Goal: Information Seeking & Learning: Learn about a topic

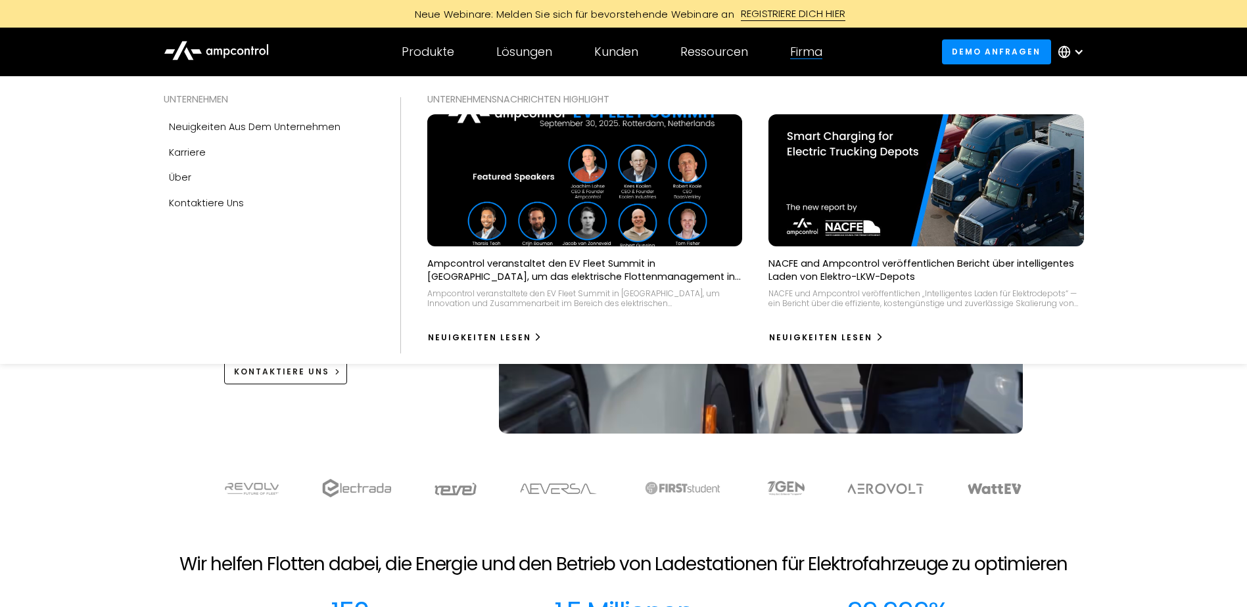
click at [811, 54] on div "Firma" at bounding box center [806, 52] width 32 height 14
click at [818, 49] on div "Firma" at bounding box center [806, 52] width 32 height 14
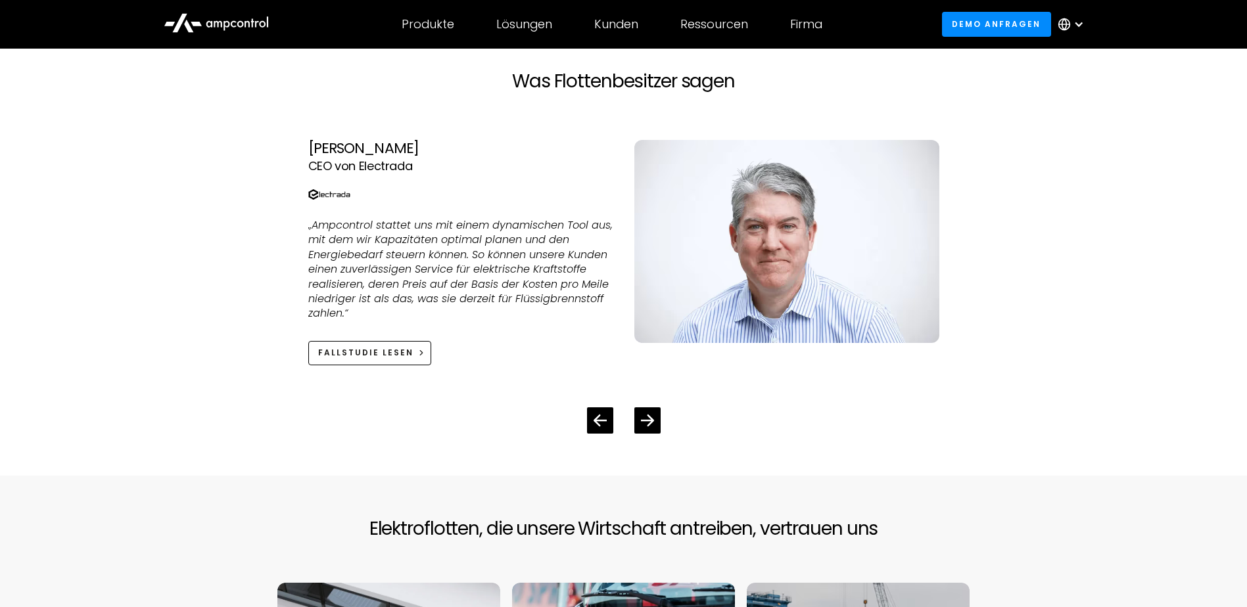
scroll to position [3024, 0]
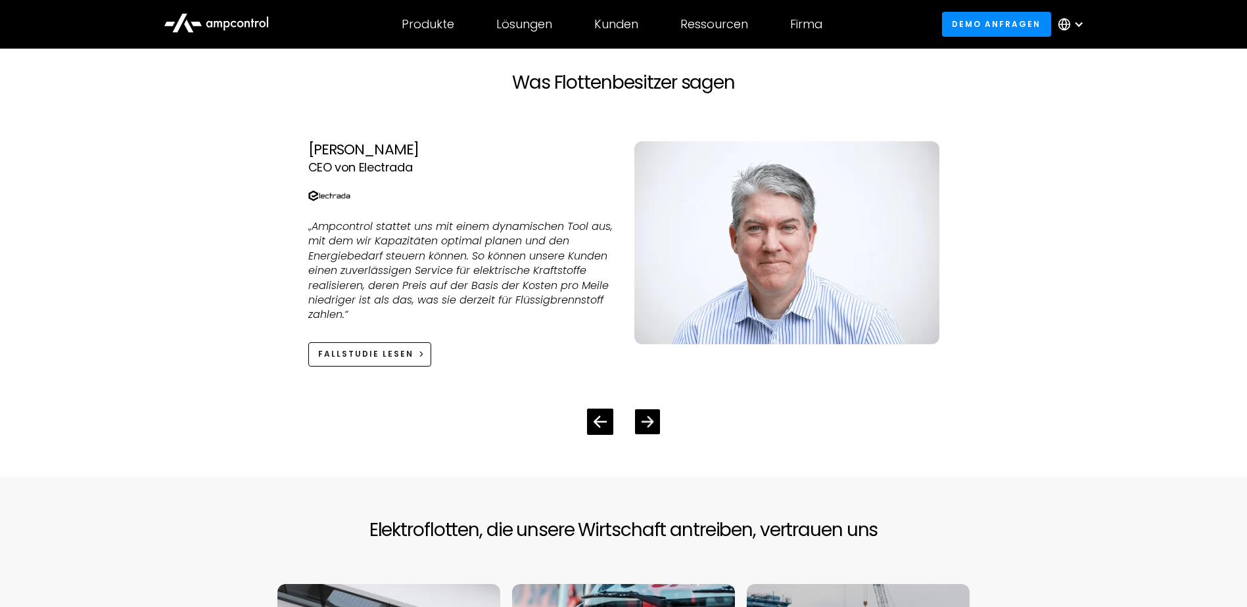
click at [645, 428] on icon "Next slide" at bounding box center [647, 422] width 12 height 12
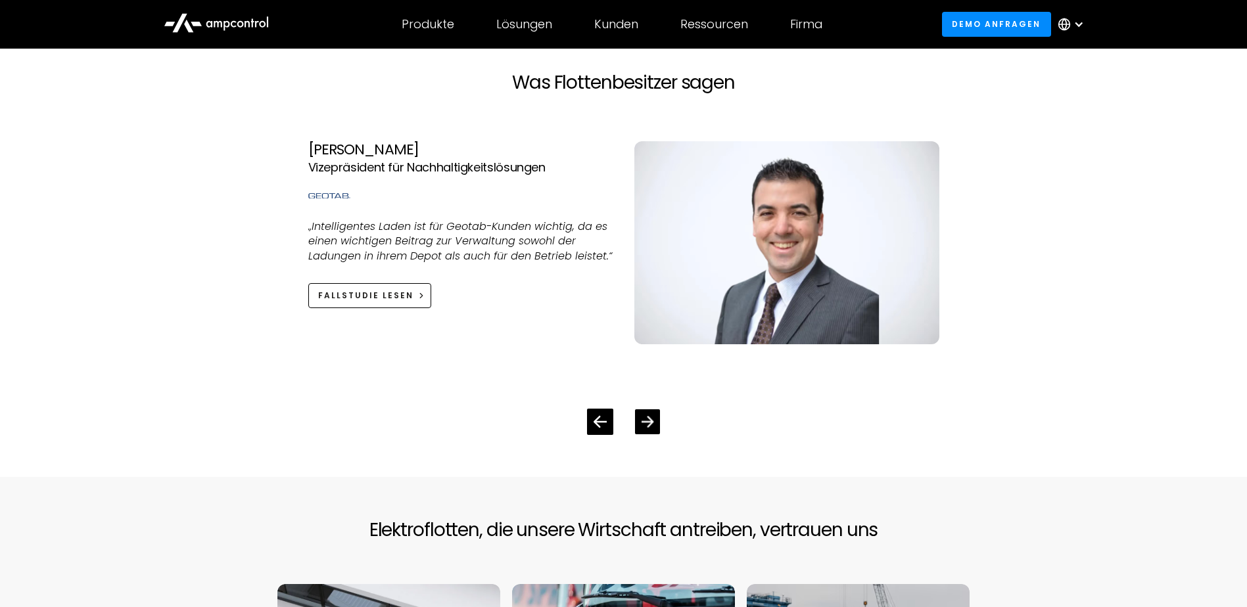
click at [645, 427] on icon "Next slide" at bounding box center [647, 422] width 12 height 12
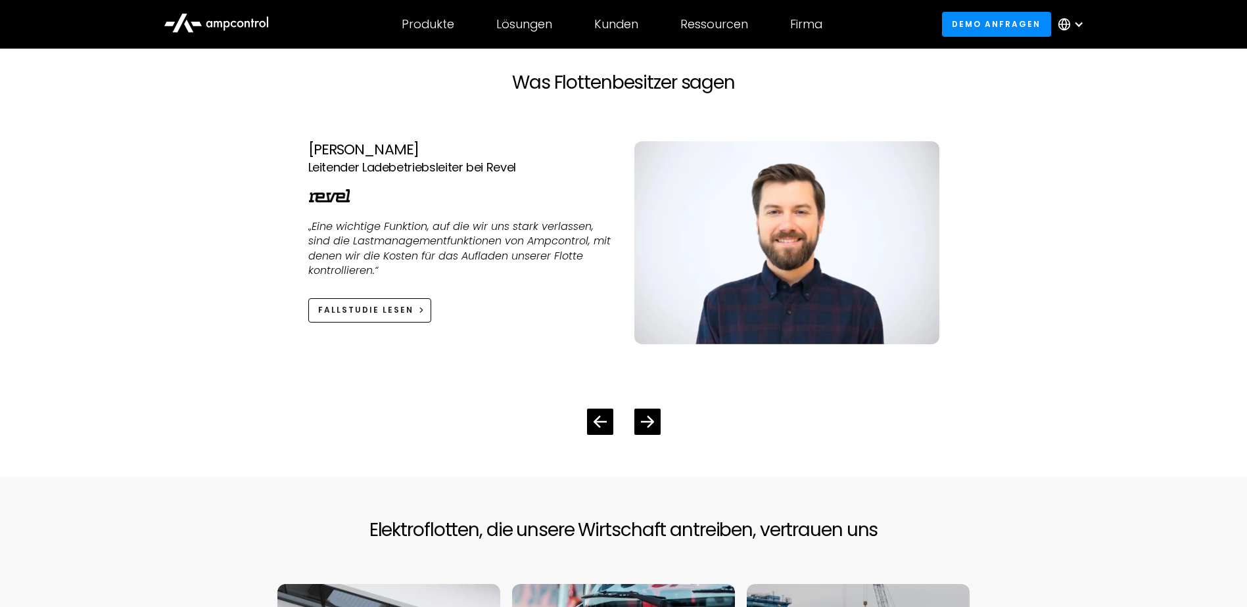
click at [634, 427] on div "Next slide" at bounding box center [647, 422] width 26 height 26
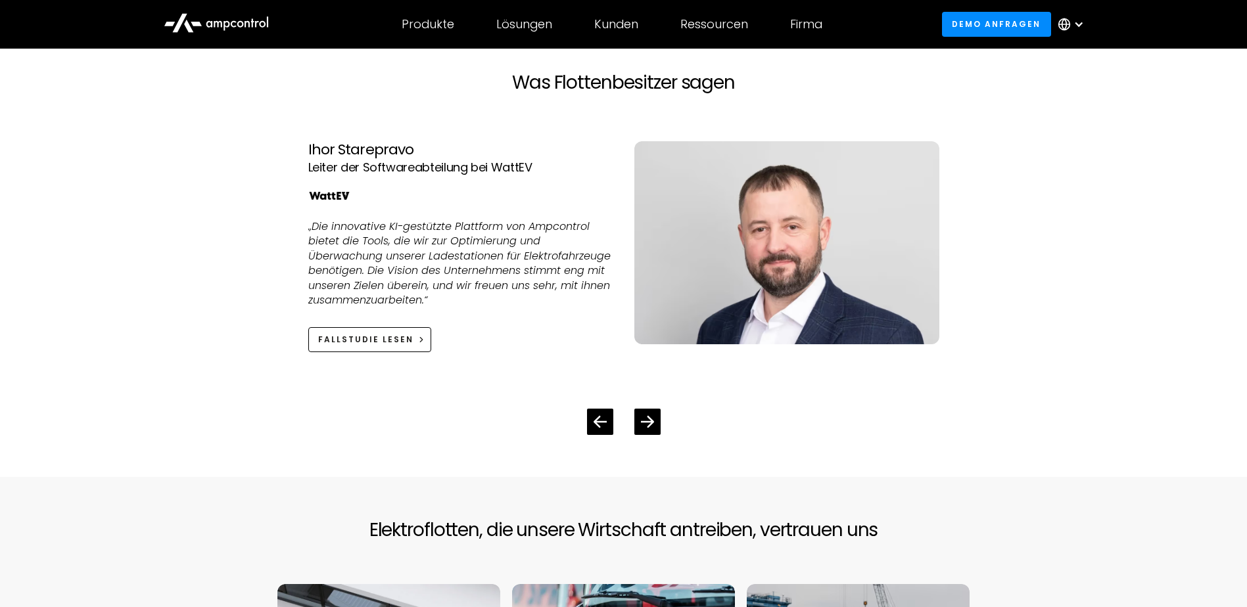
click at [623, 435] on div at bounding box center [623, 411] width 673 height 47
click at [641, 427] on icon "Next slide" at bounding box center [647, 422] width 12 height 12
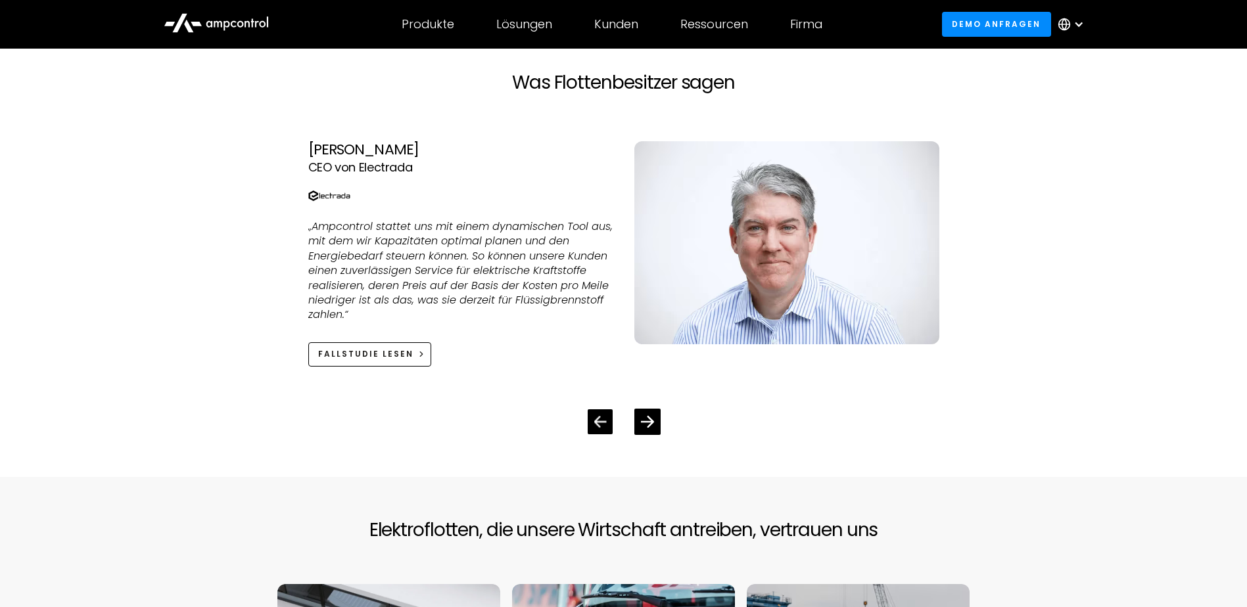
click at [597, 429] on div "Previous slide" at bounding box center [600, 422] width 12 height 12
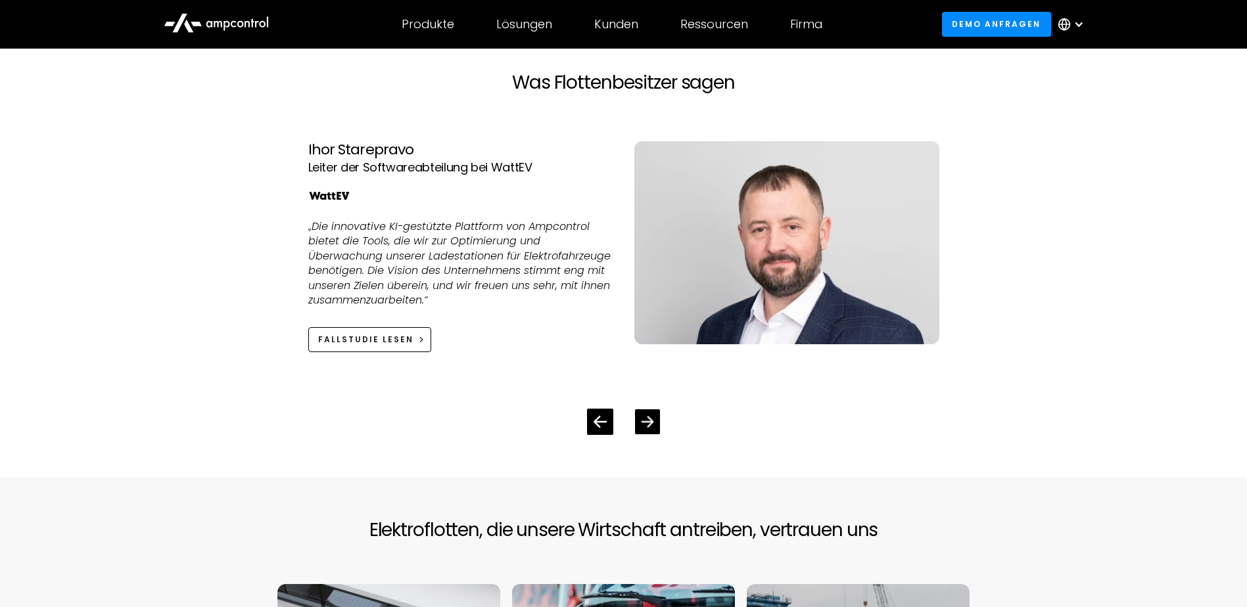
click at [640, 420] on div "Next slide" at bounding box center [647, 421] width 25 height 25
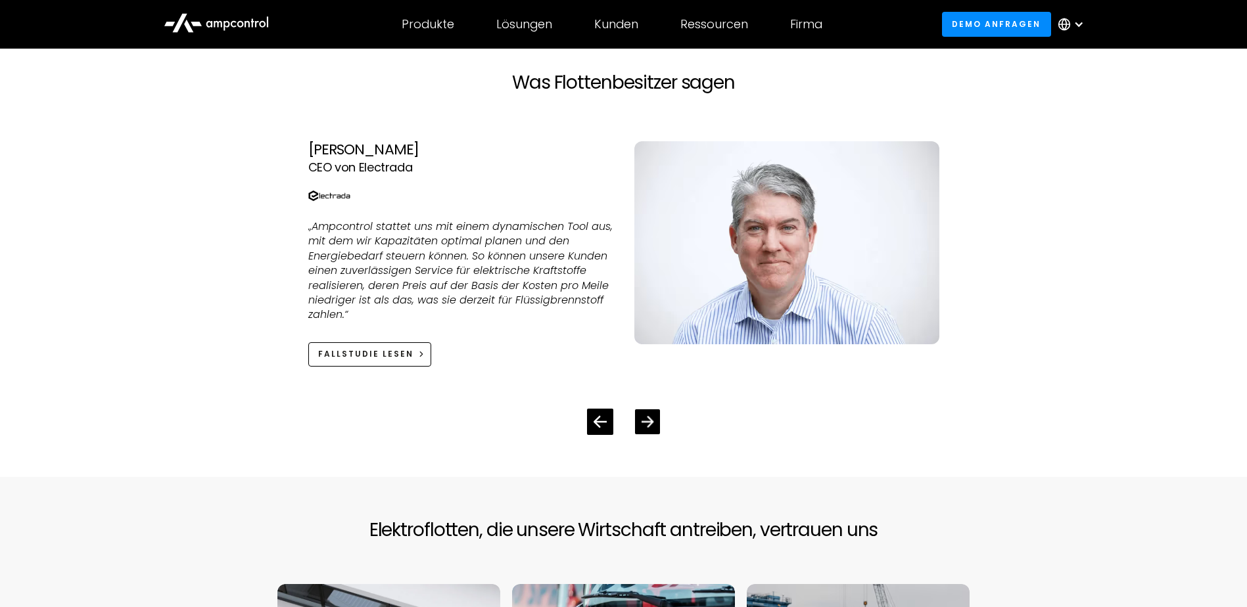
click at [640, 420] on div "Next slide" at bounding box center [647, 421] width 25 height 25
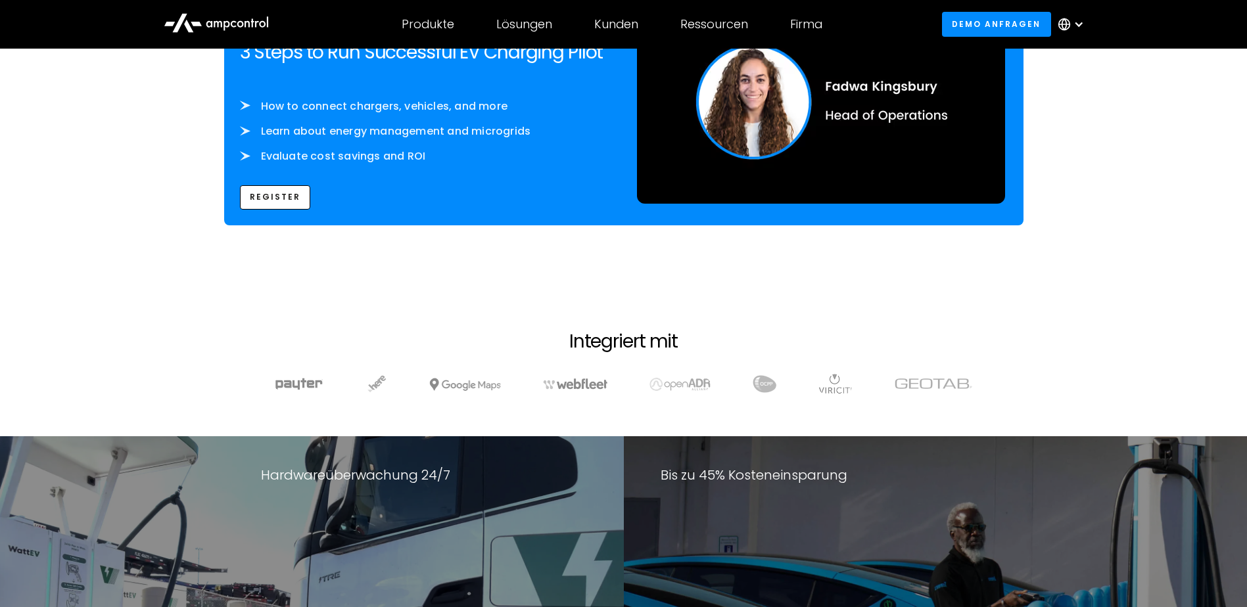
scroll to position [1924, 0]
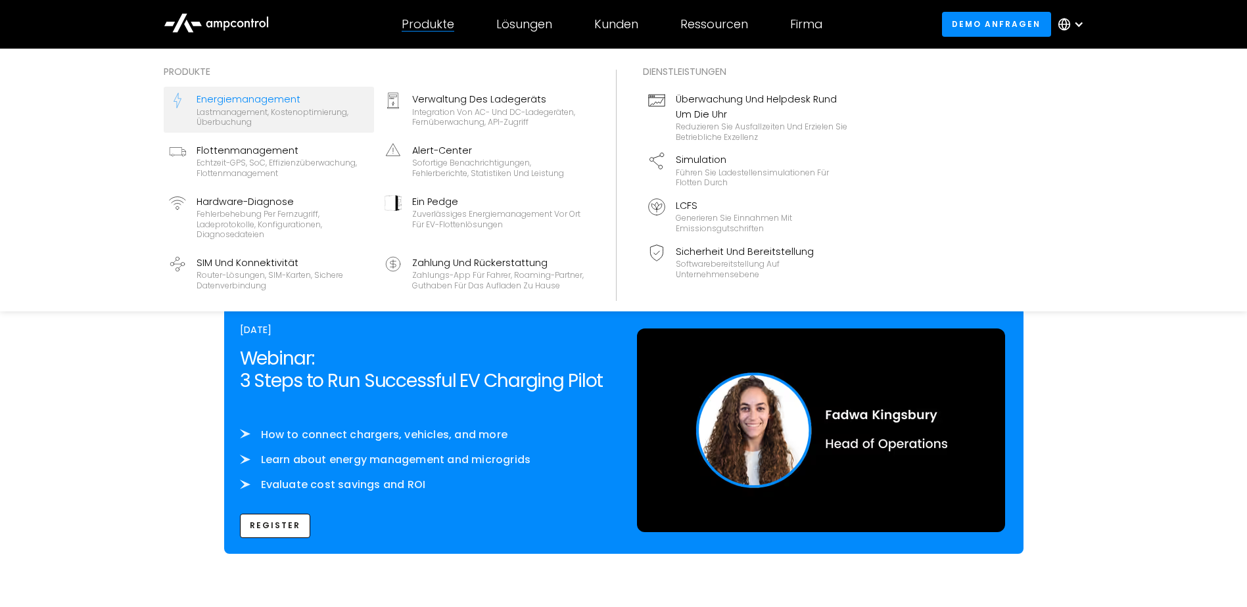
click at [258, 121] on div "Lastmanagement, Kostenoptimierung, Überbuchung" at bounding box center [283, 117] width 172 height 20
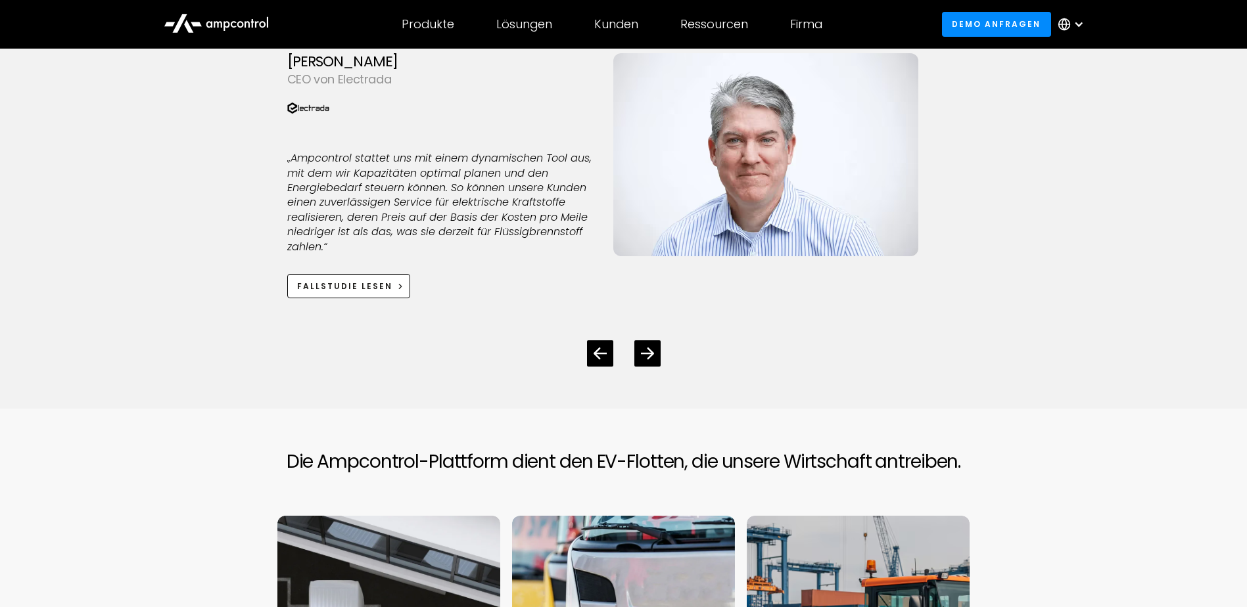
scroll to position [3418, 0]
